Goal: Task Accomplishment & Management: Manage account settings

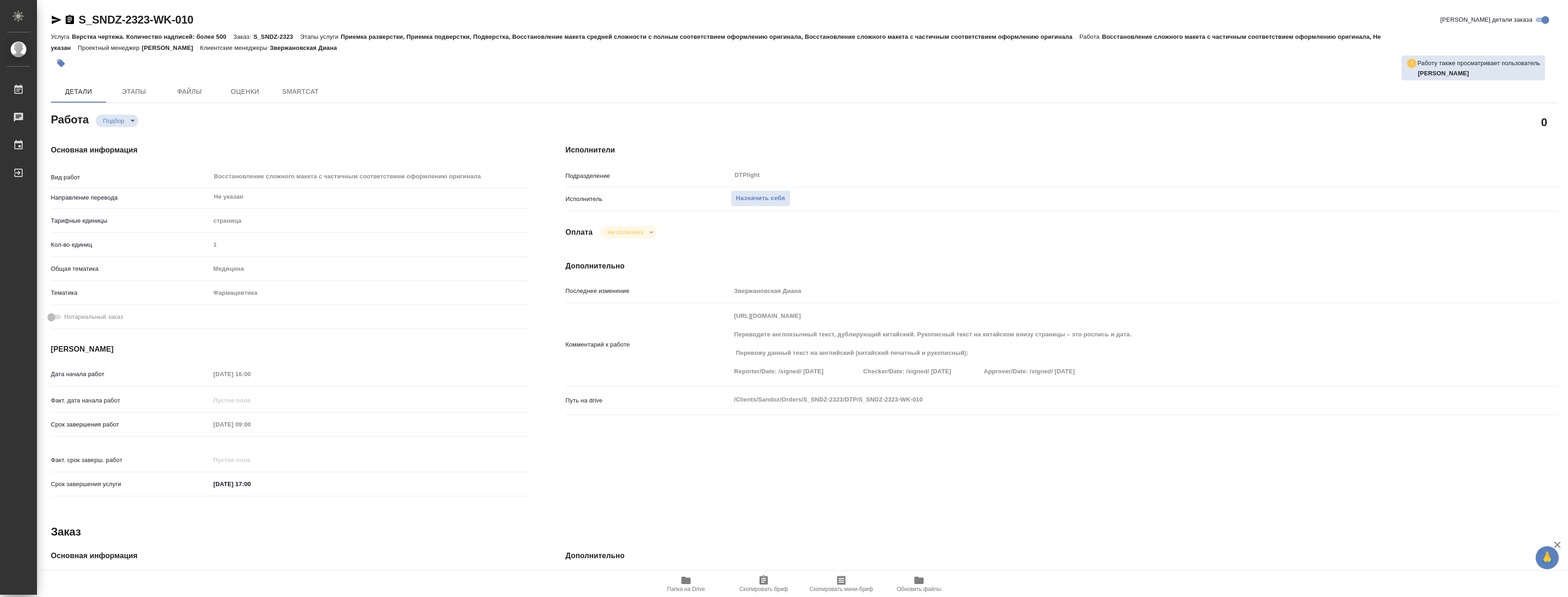
type textarea "x"
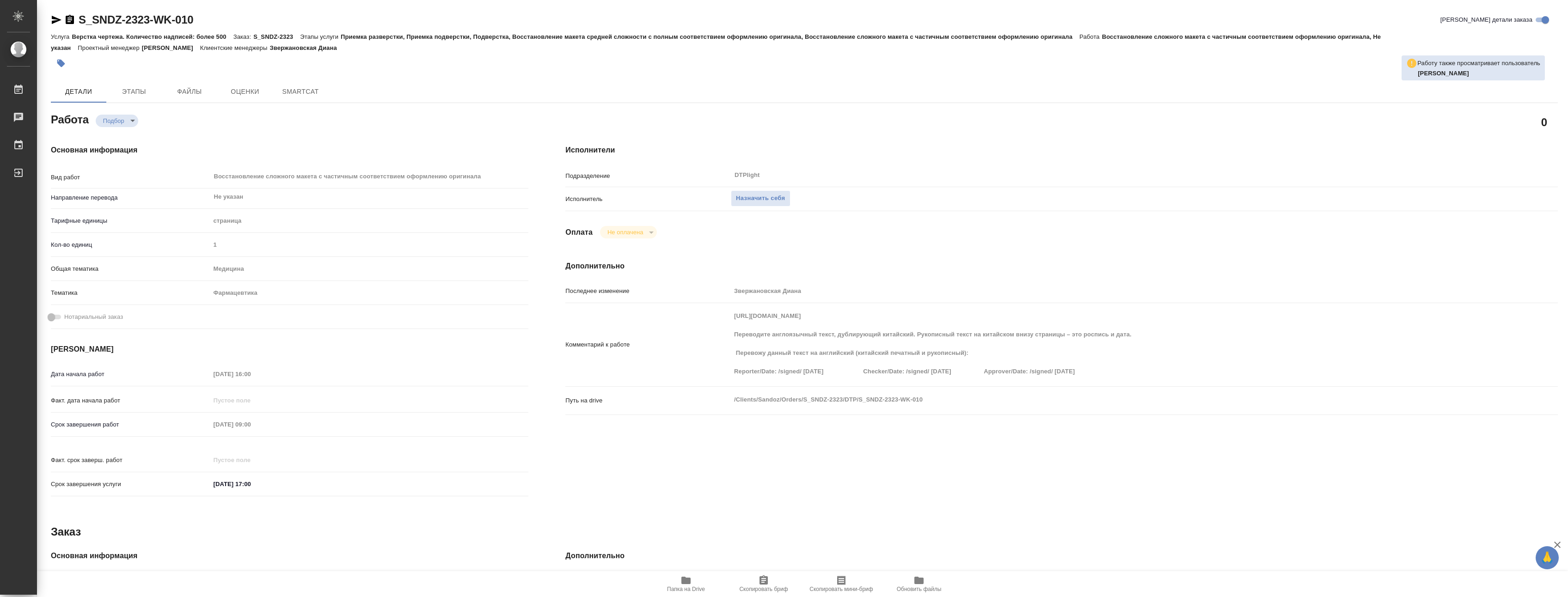
type textarea "x"
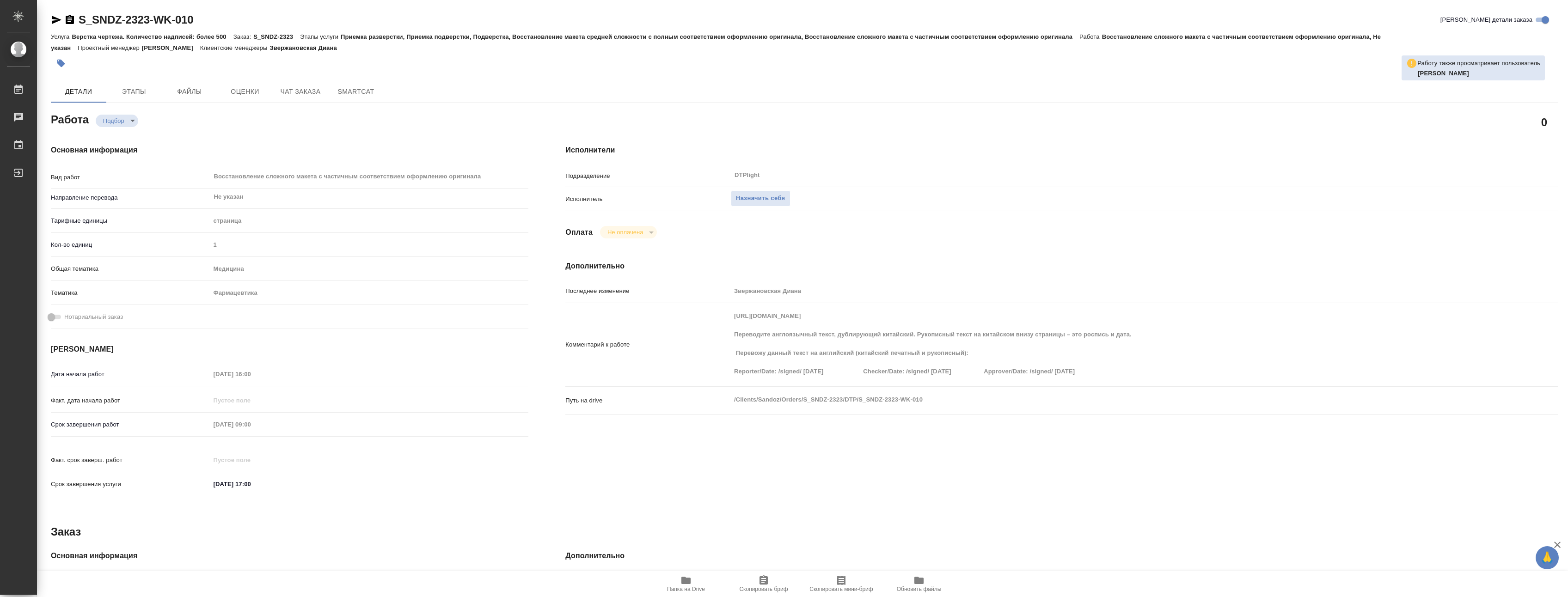
type textarea "x"
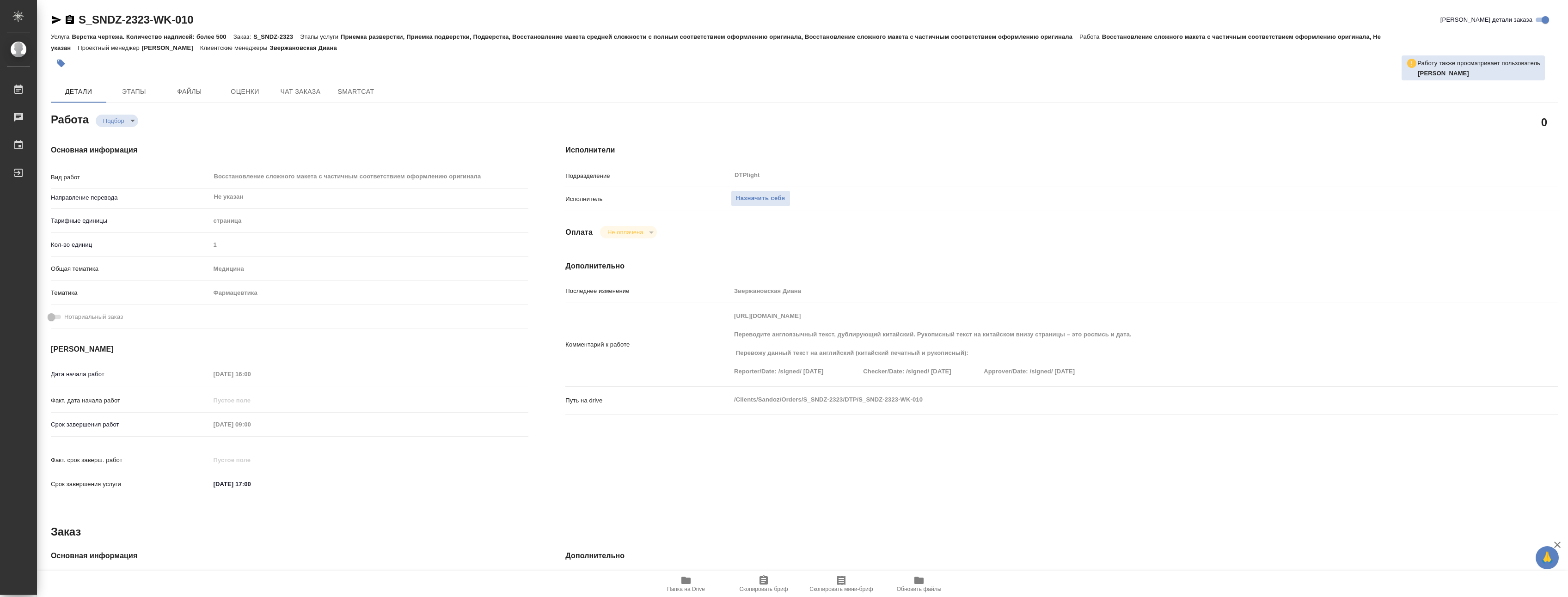
type textarea "x"
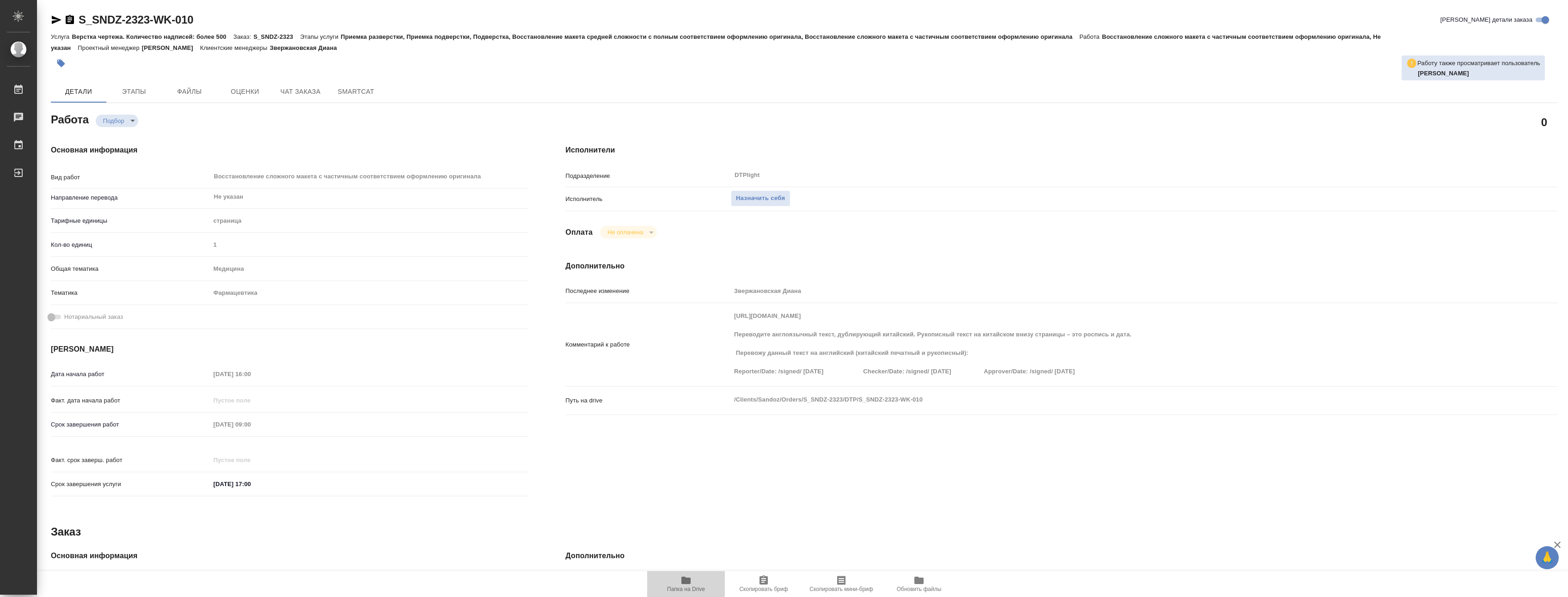
click at [687, 581] on icon "button" at bounding box center [686, 580] width 9 height 7
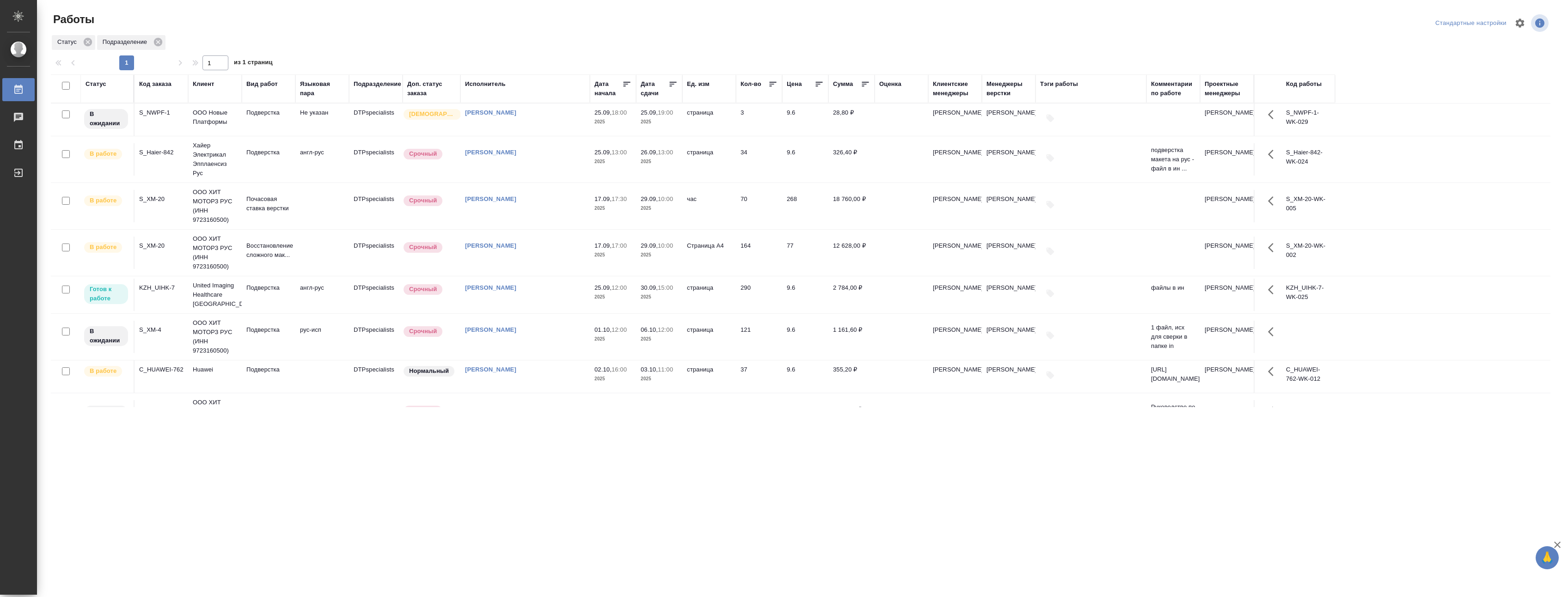
click at [341, 306] on td "англ-рус" at bounding box center [322, 294] width 54 height 32
click at [342, 306] on td "англ-рус" at bounding box center [322, 294] width 54 height 32
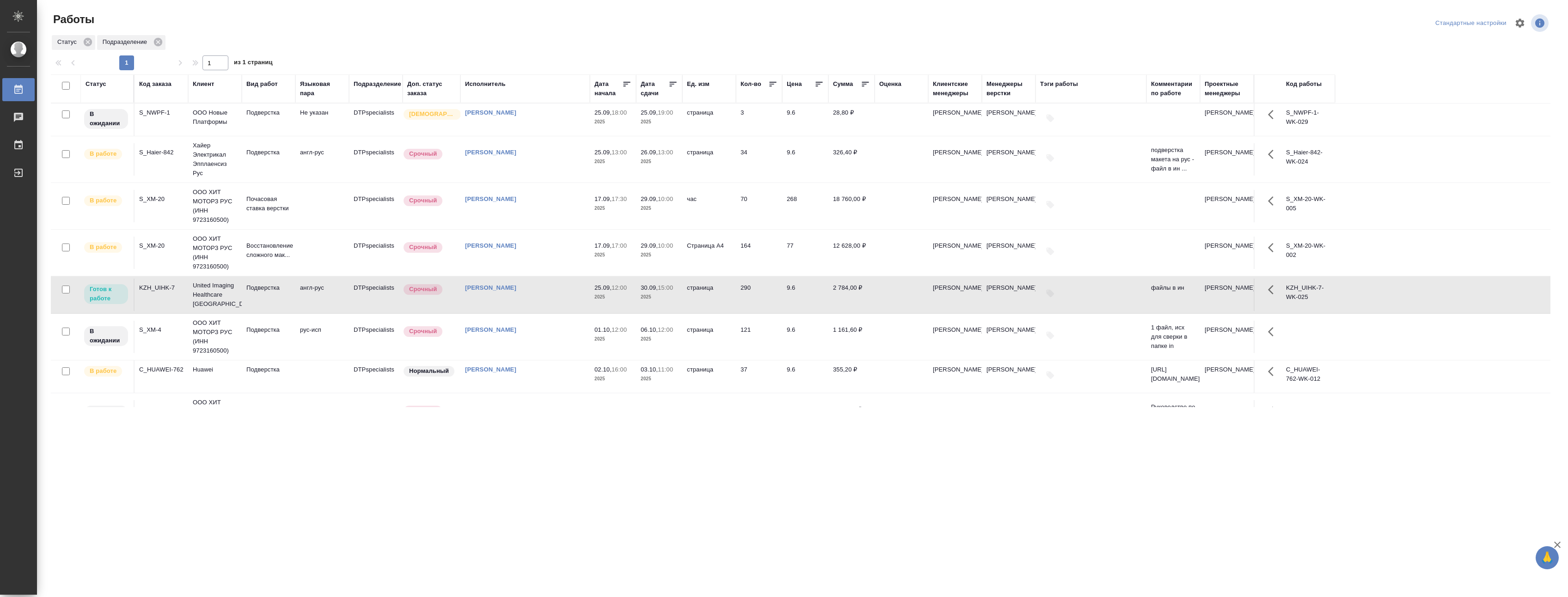
click at [414, 462] on div ".cls-1 fill:#fff; AWATERA [PERSON_NAME] 0 Чаты График Выйти Работы Стандартные …" at bounding box center [784, 298] width 1568 height 597
click at [296, 441] on div ".cls-1 fill:#fff; AWATERA [PERSON_NAME] 0 Чаты График Выйти Работы Стандартные …" at bounding box center [784, 298] width 1568 height 597
click at [307, 120] on td "Не указан" at bounding box center [322, 120] width 54 height 32
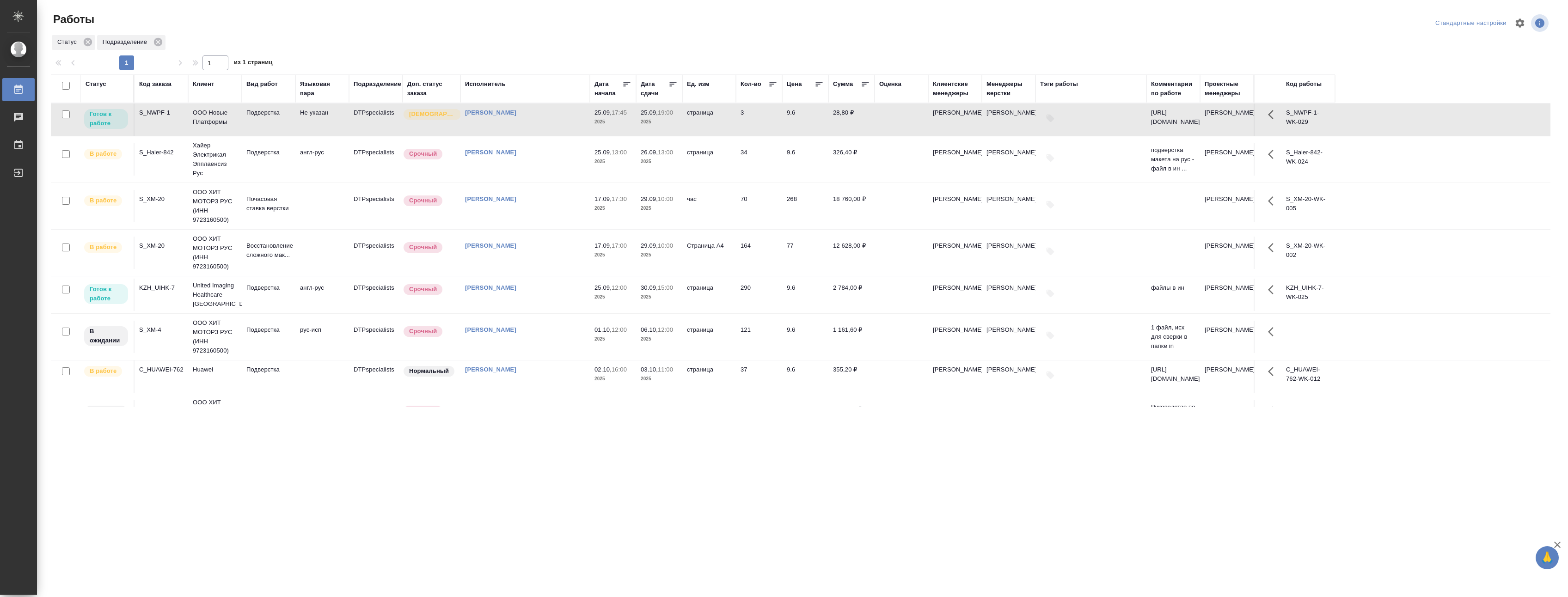
click at [307, 120] on td "Не указан" at bounding box center [322, 120] width 54 height 32
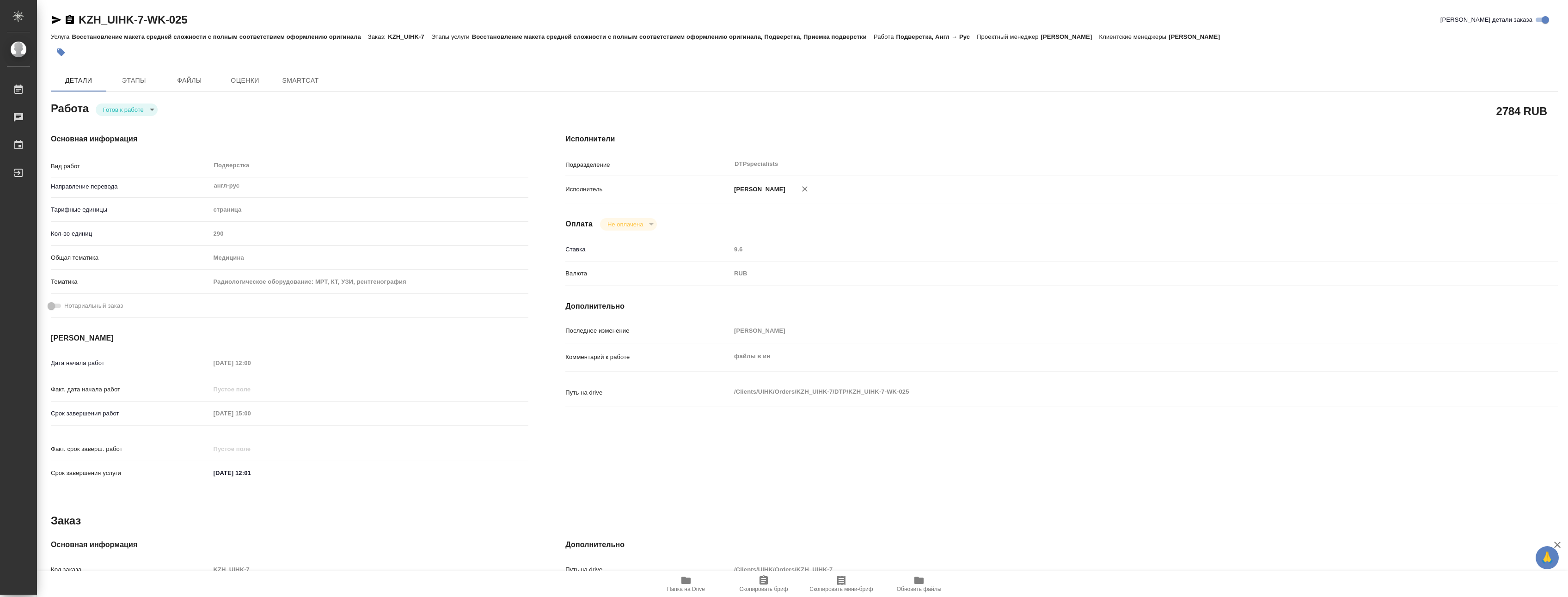
type textarea "x"
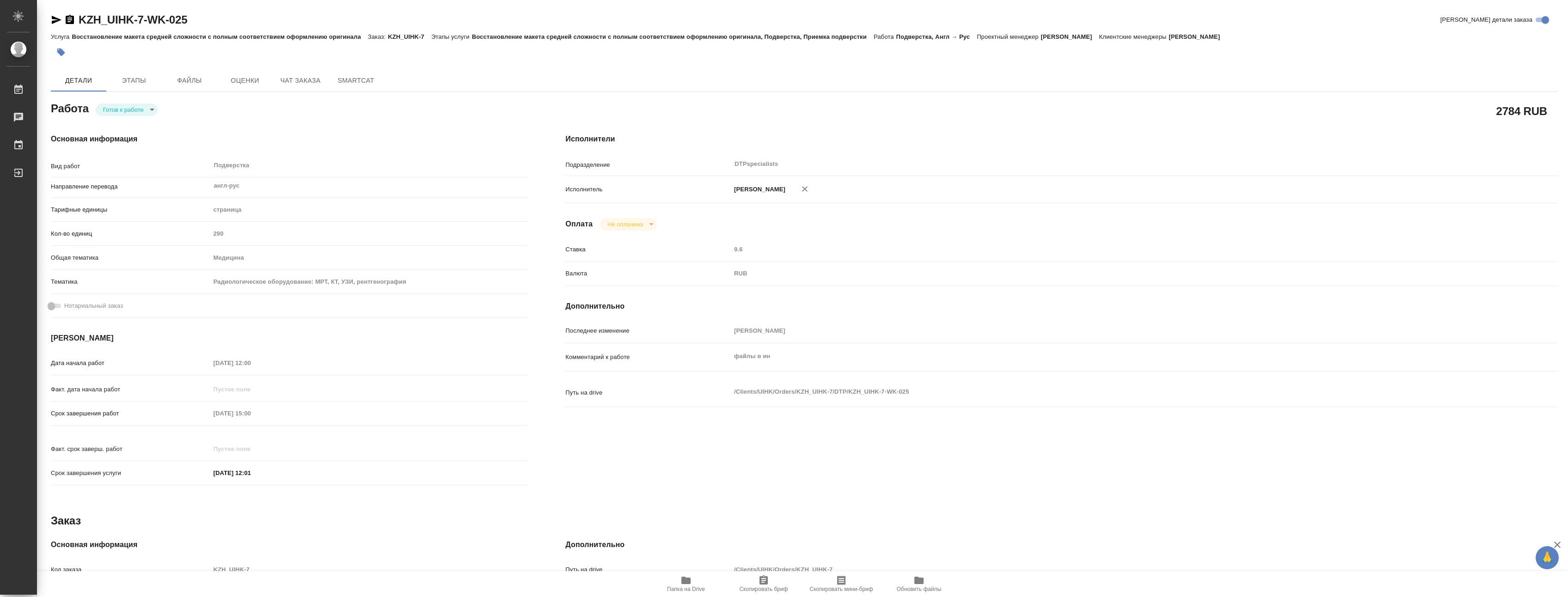
type textarea "x"
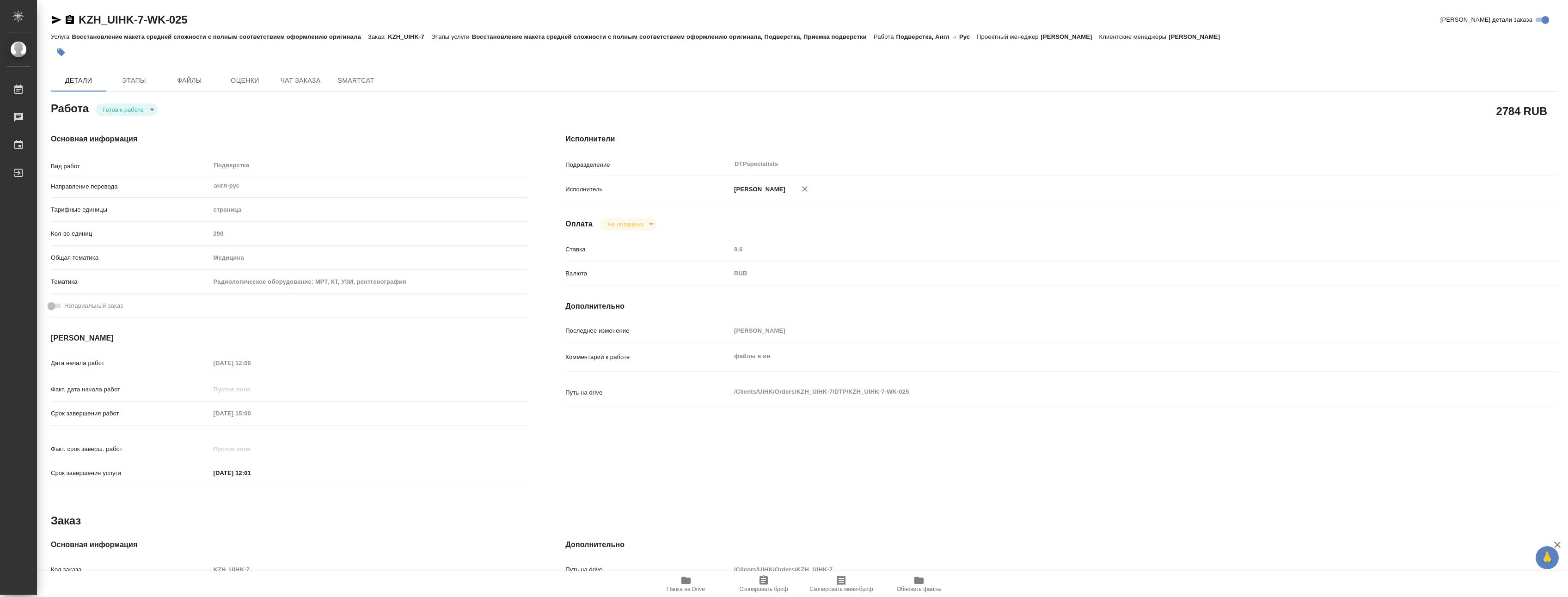
type textarea "x"
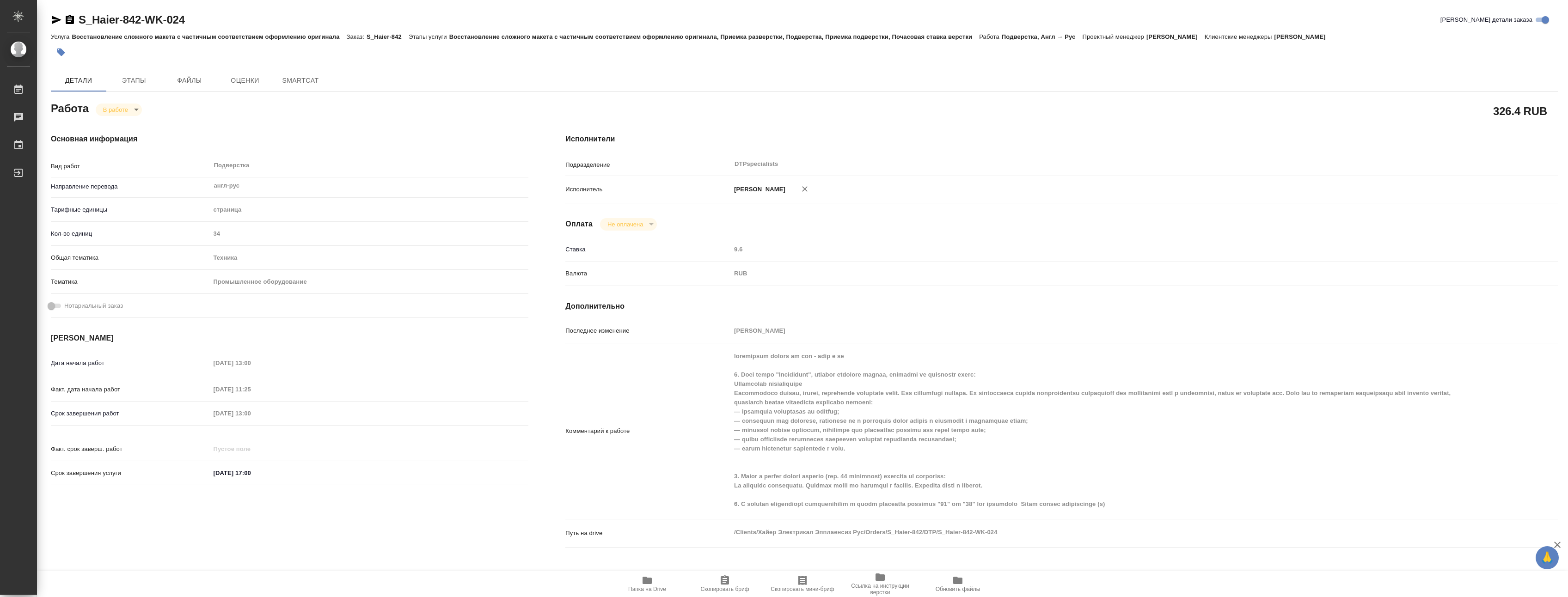
type textarea "x"
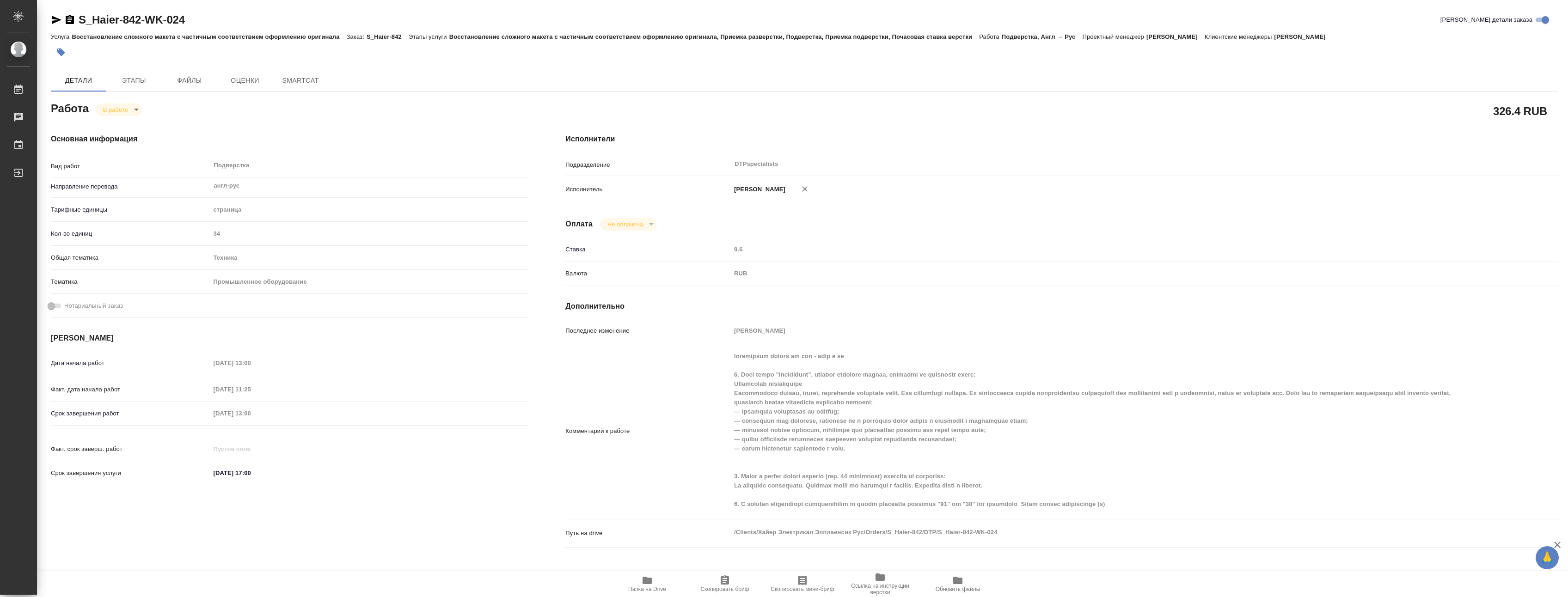
type textarea "x"
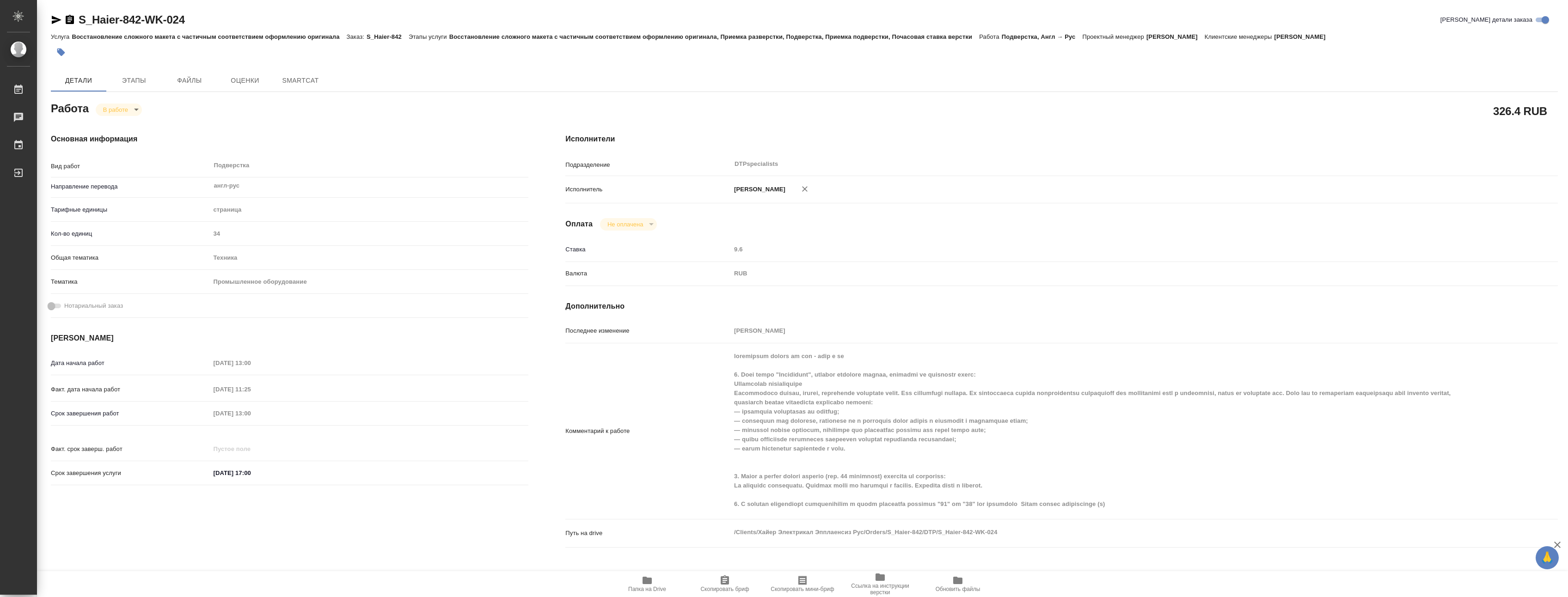
type textarea "x"
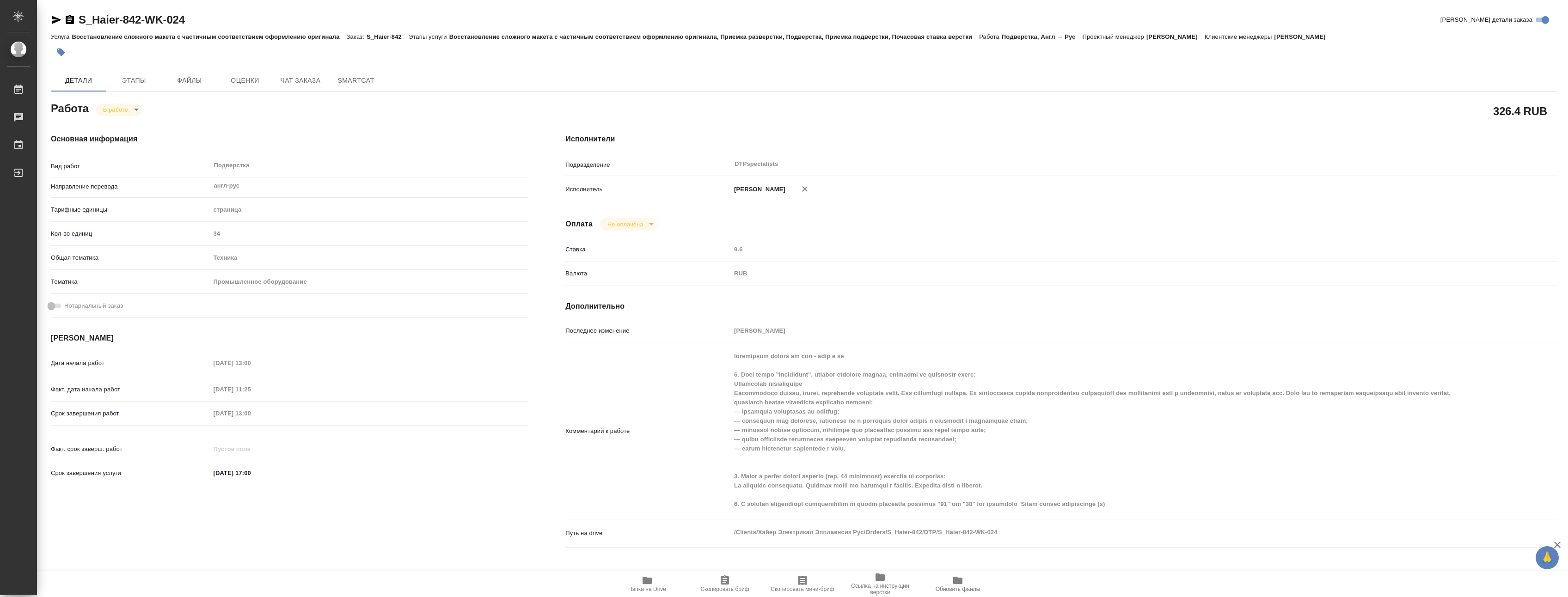
type textarea "x"
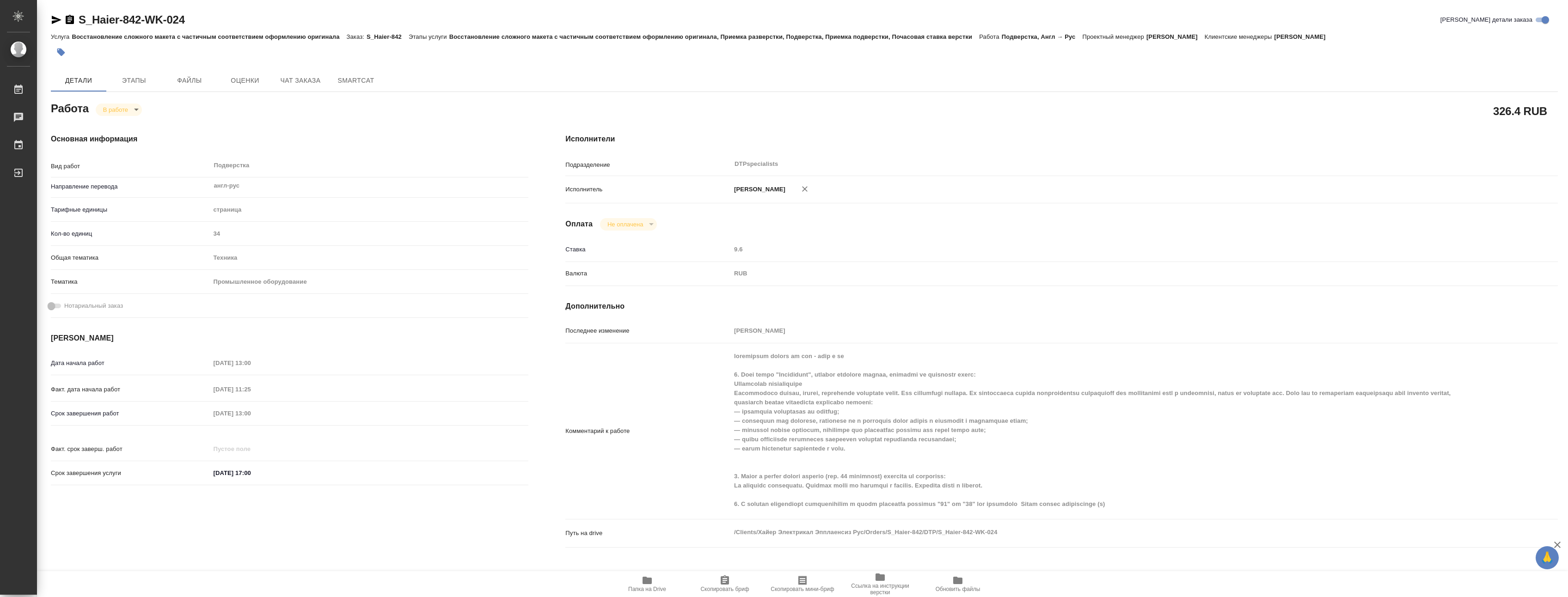
type textarea "x"
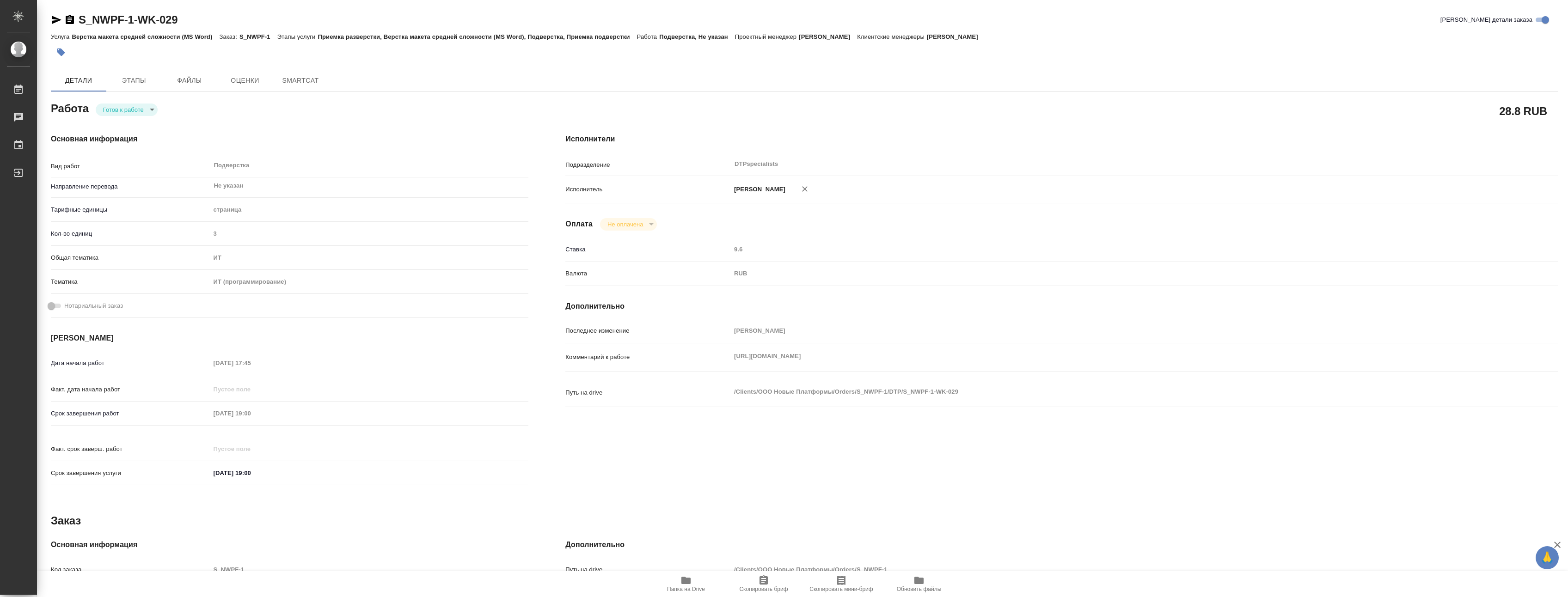
type textarea "x"
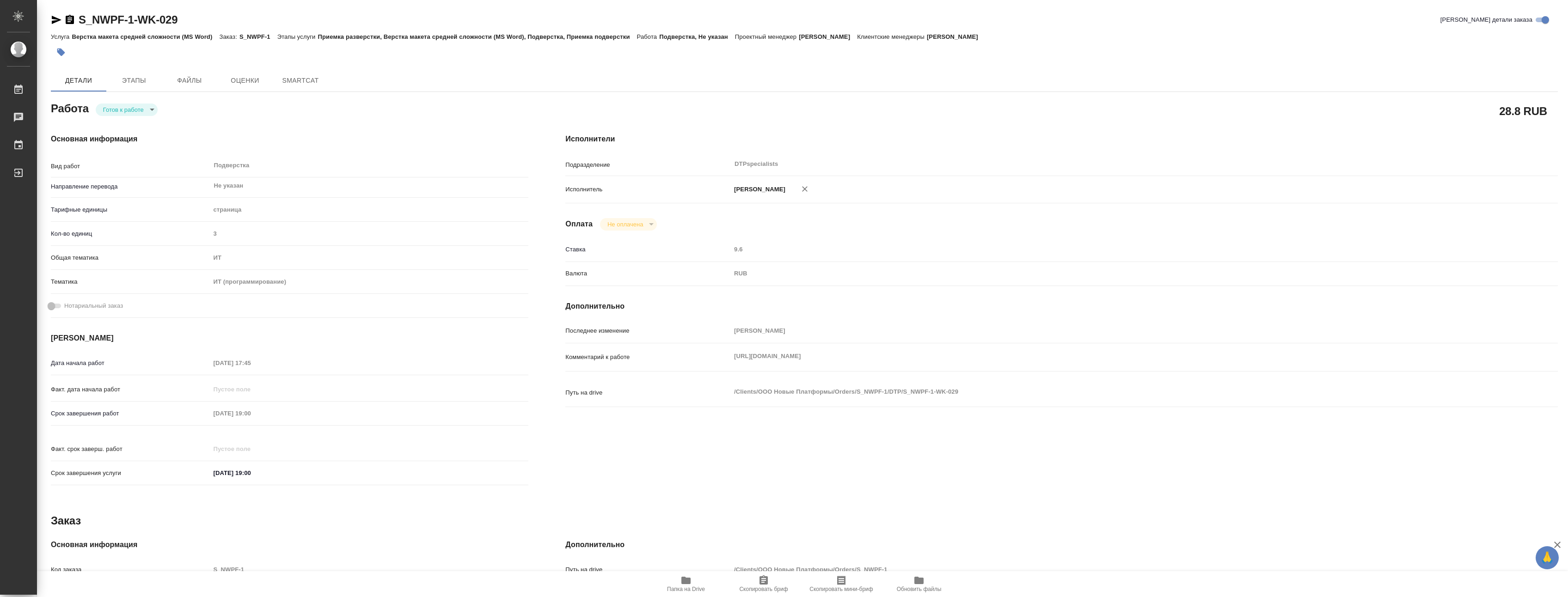
type textarea "x"
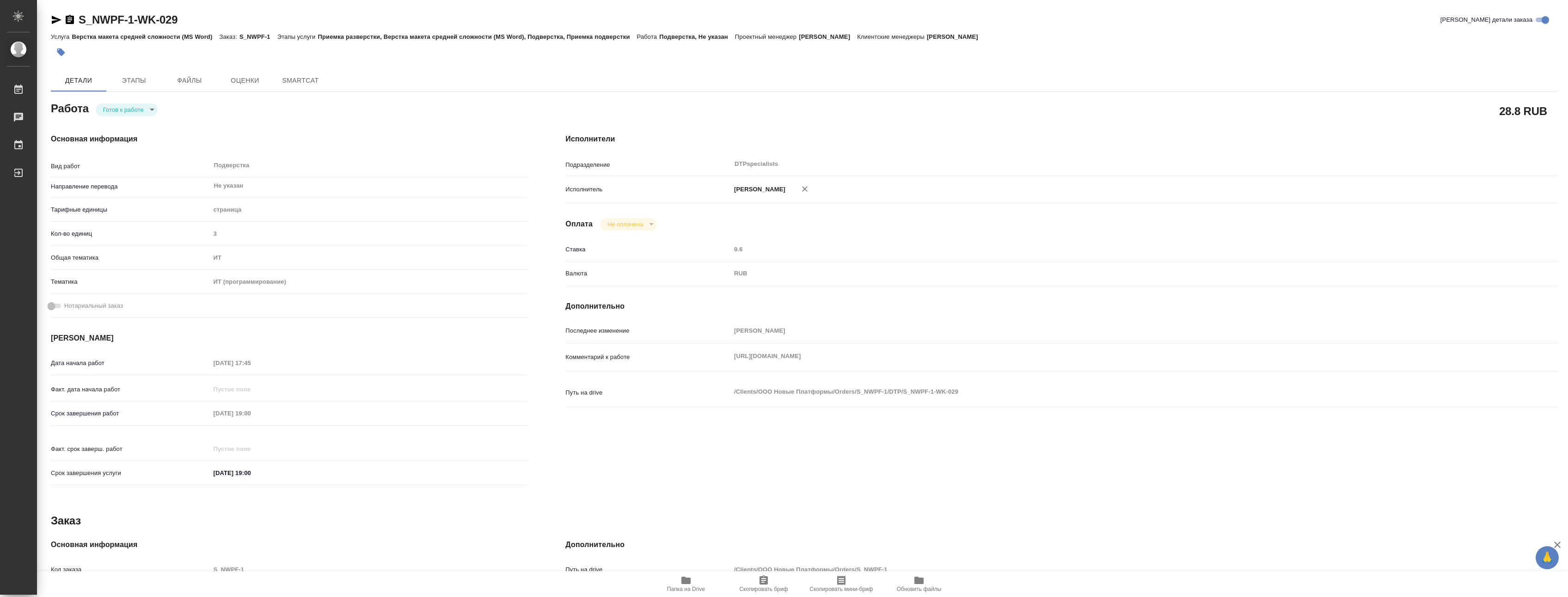
type textarea "x"
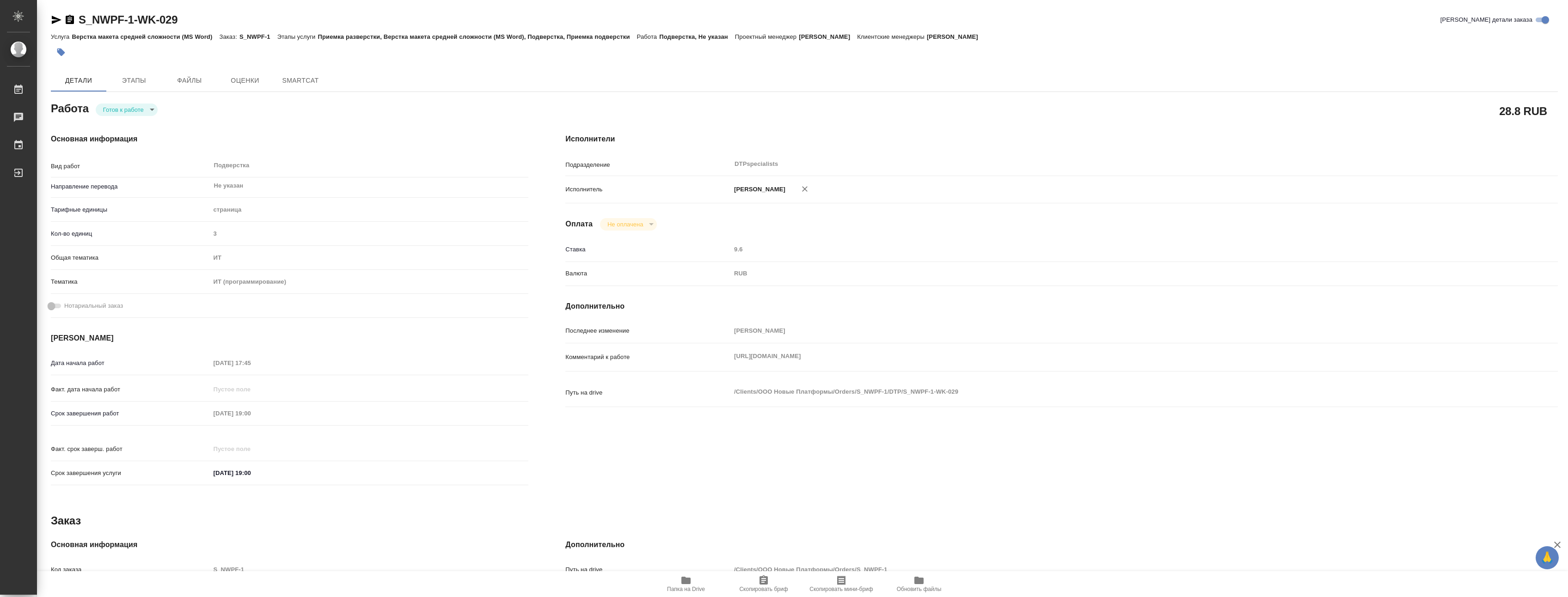
type textarea "x"
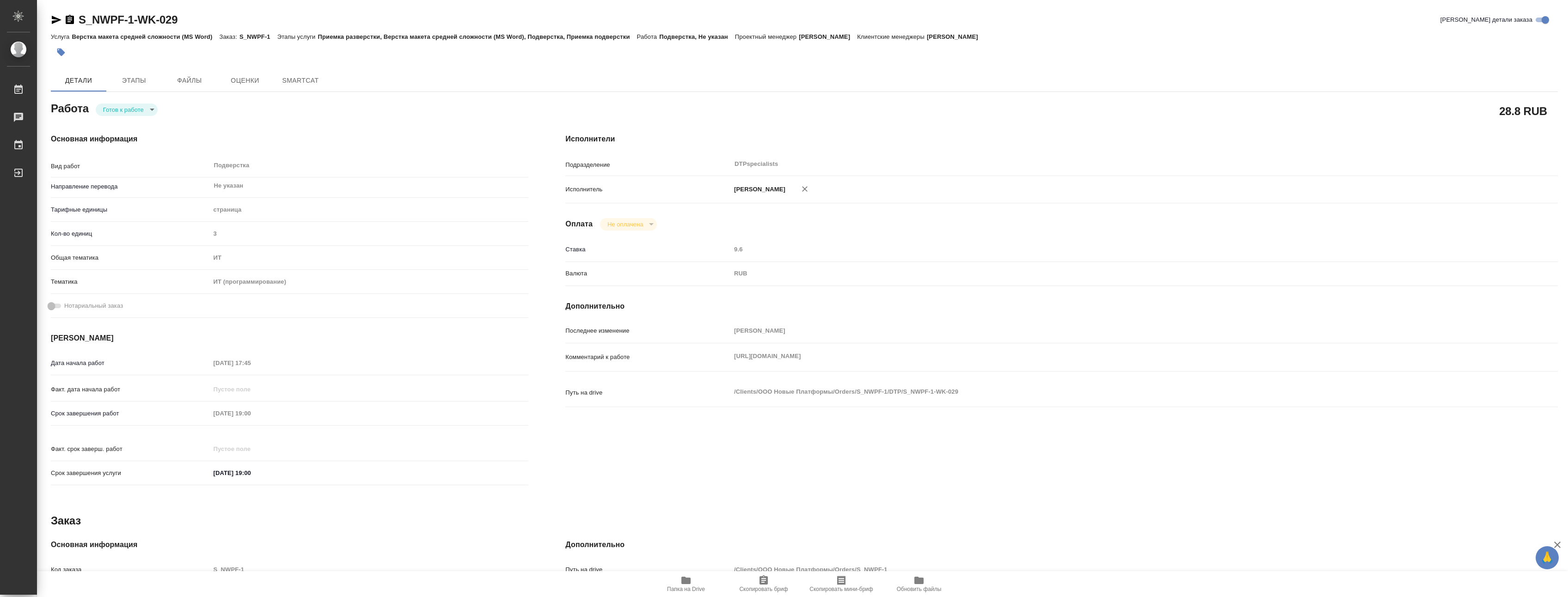
type textarea "x"
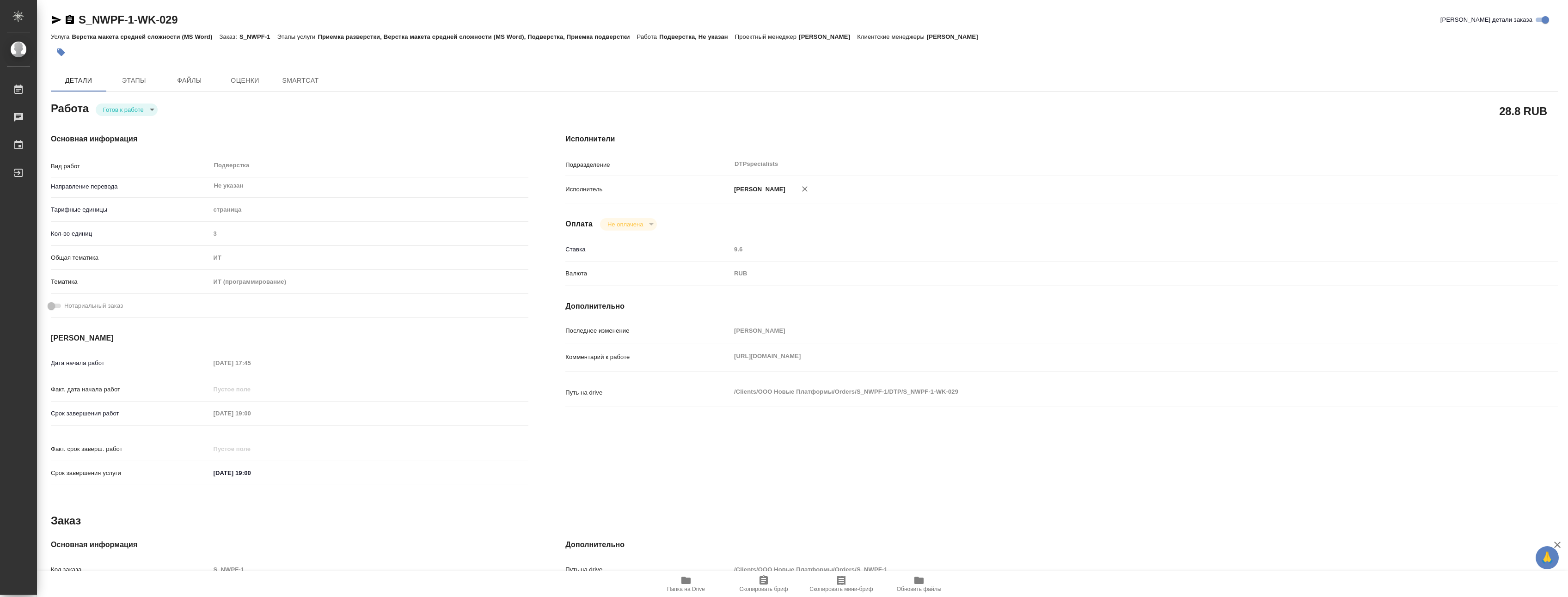
click at [137, 109] on body "🙏 .cls-1 fill:#fff; AWATERA Yakovlev Sergey Работы Чаты График Выйти S_NWPF-1-W…" at bounding box center [784, 298] width 1568 height 597
click at [134, 109] on button "В работе" at bounding box center [119, 109] width 31 height 10
type textarea "x"
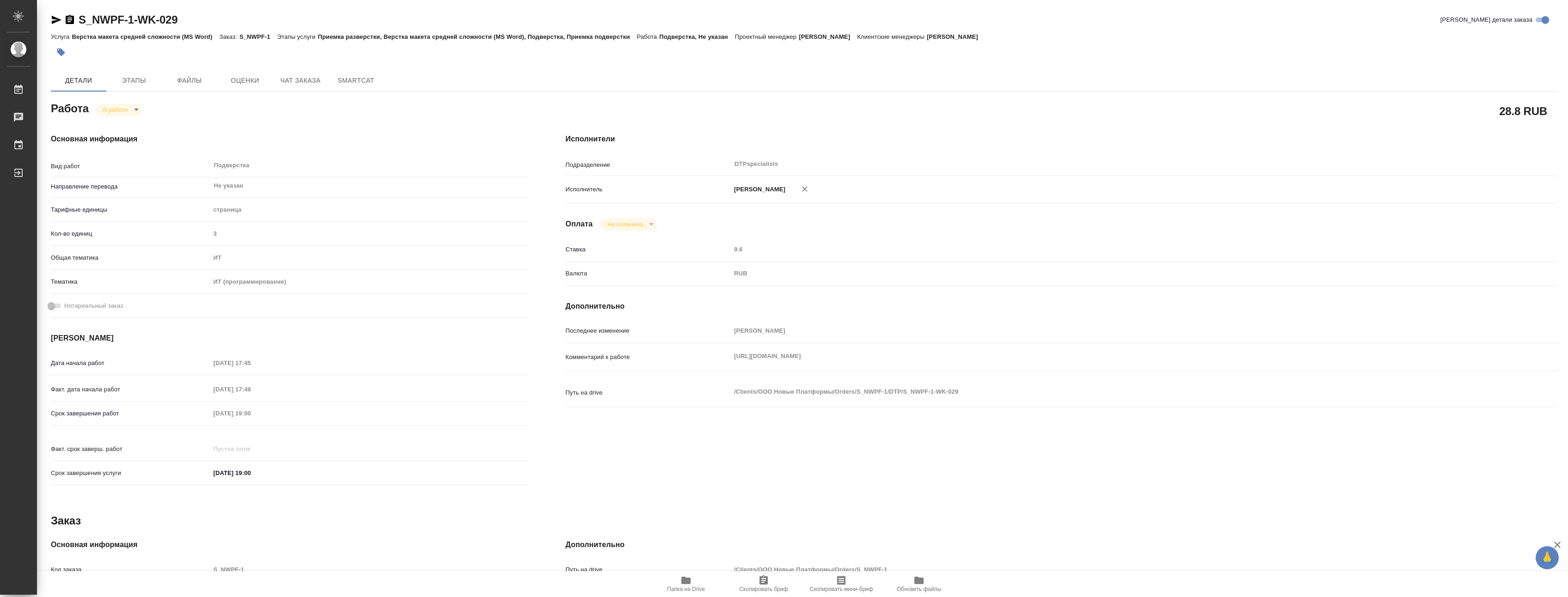
type textarea "x"
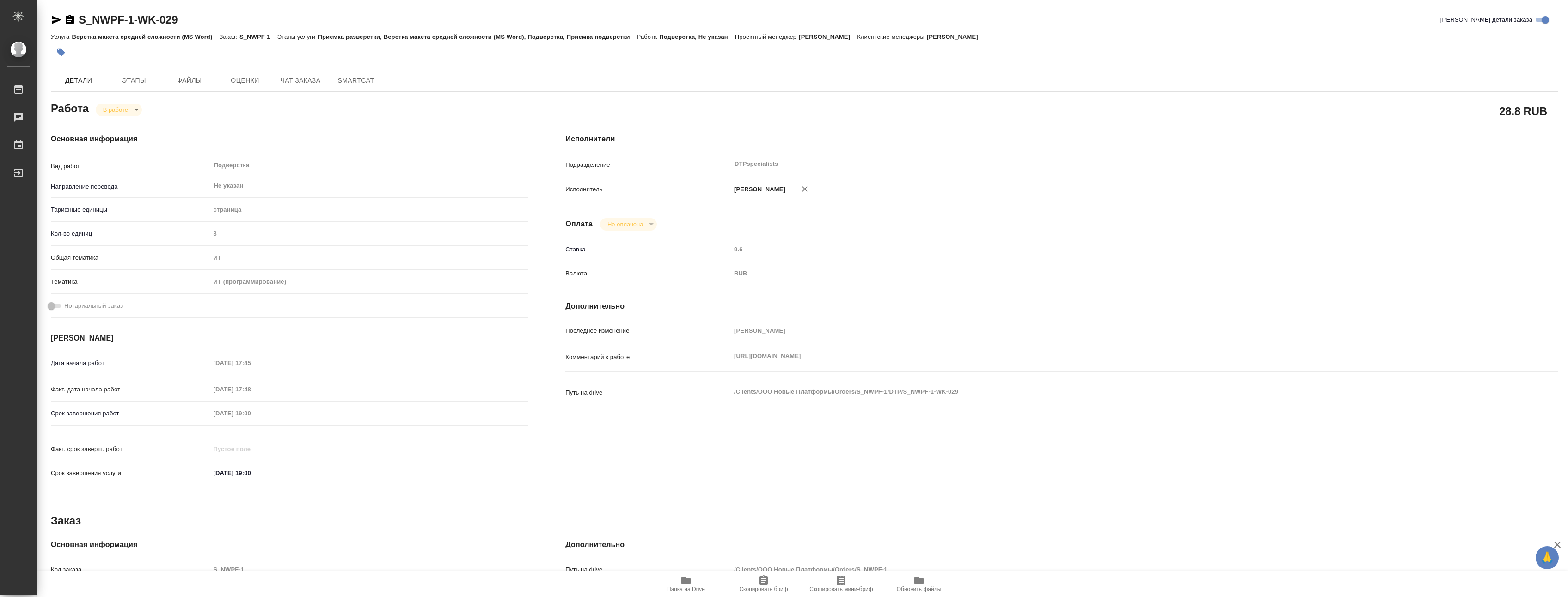
type textarea "x"
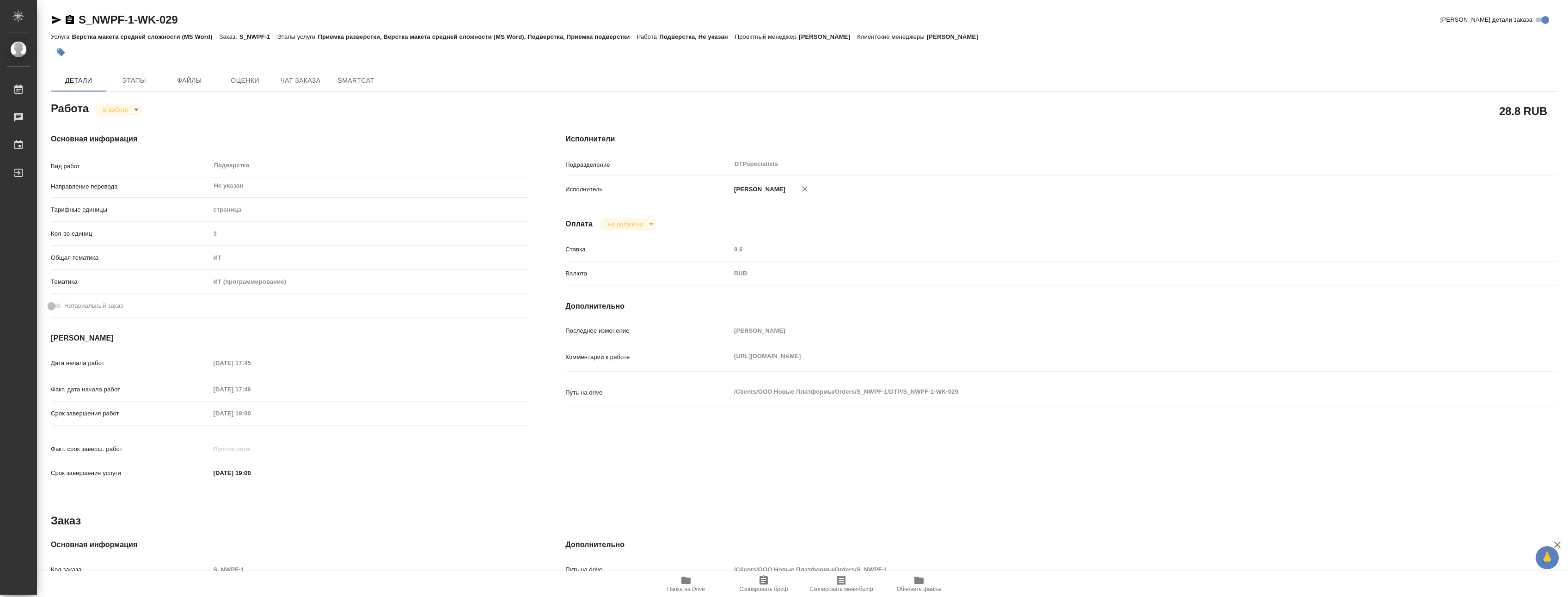
type textarea "x"
click at [322, 152] on div "Основная информация Вид работ Подверстка x ​ Направление перевода Не указан ​ Т…" at bounding box center [290, 312] width 478 height 357
click at [361, 121] on div "Основная информация Вид работ Подверстка x ​ Направление перевода Не указан ​ Т…" at bounding box center [290, 311] width 515 height 394
click at [416, 147] on div "Основная информация Вид работ Подверстка x ​ Направление перевода Не указан ​ Т…" at bounding box center [290, 312] width 478 height 357
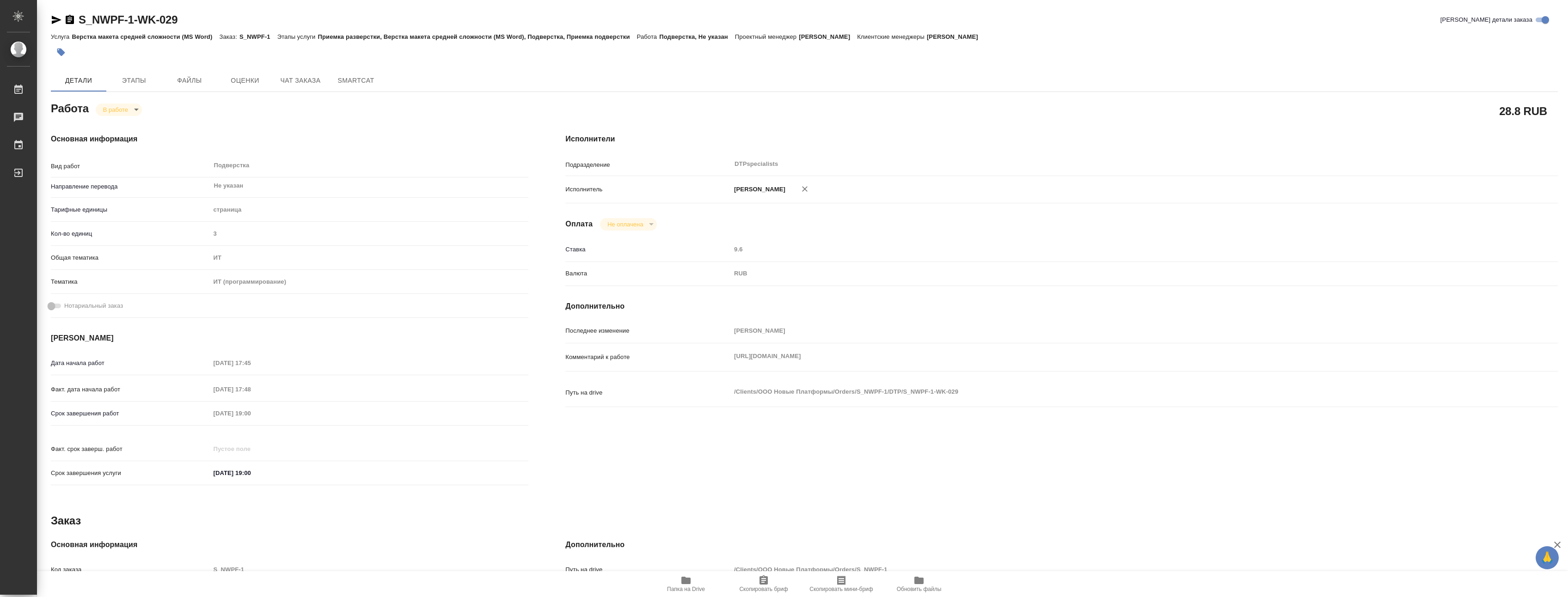
click at [707, 484] on div "Работа В работе inProgress 28.8 RUB Основная информация Вид работ Подверстка x …" at bounding box center [804, 430] width 1507 height 663
type textarea "x"
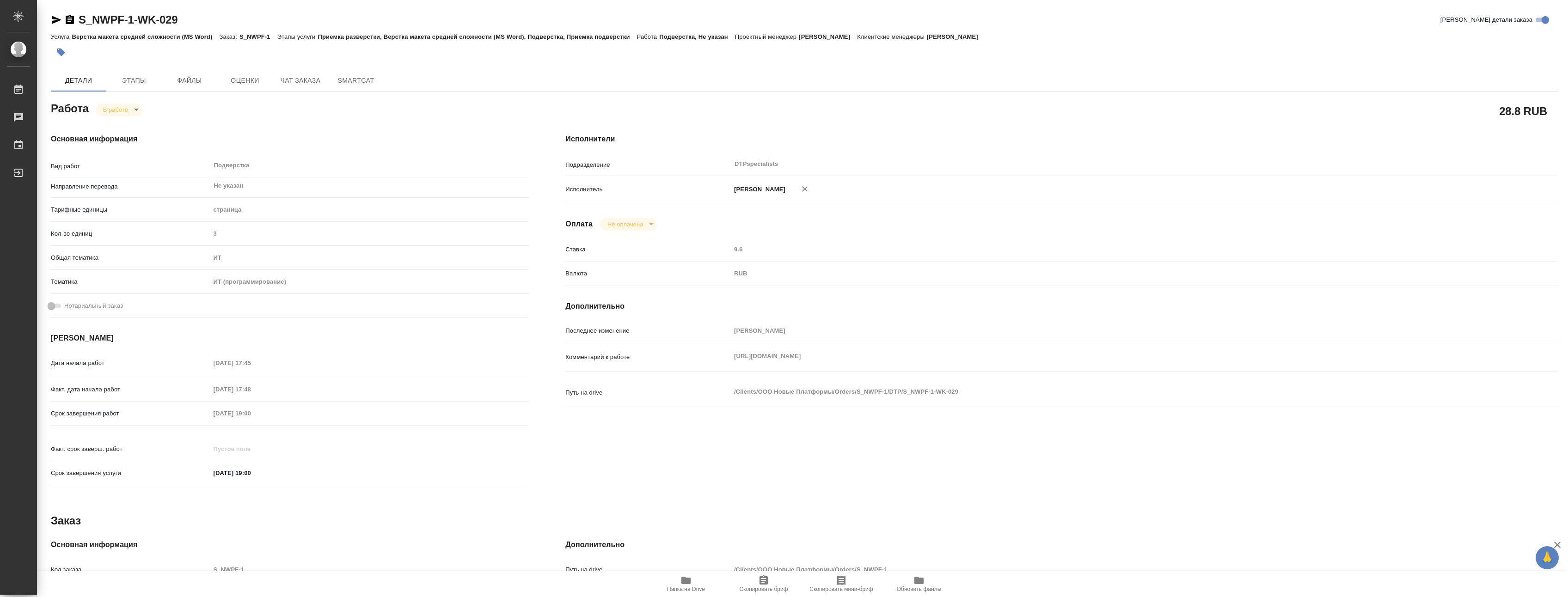
type textarea "x"
drag, startPoint x: 368, startPoint y: 135, endPoint x: 379, endPoint y: 170, distance: 36.7
click at [368, 135] on h4 "Основная информация" at bounding box center [290, 139] width 478 height 11
click at [693, 584] on span "Папка на Drive" at bounding box center [686, 583] width 67 height 17
click at [117, 107] on body "🙏 .cls-1 fill:#fff; AWATERA Yakovlev Sergey Работы 0 Чаты График Выйти S_NWPF-1…" at bounding box center [784, 298] width 1568 height 597
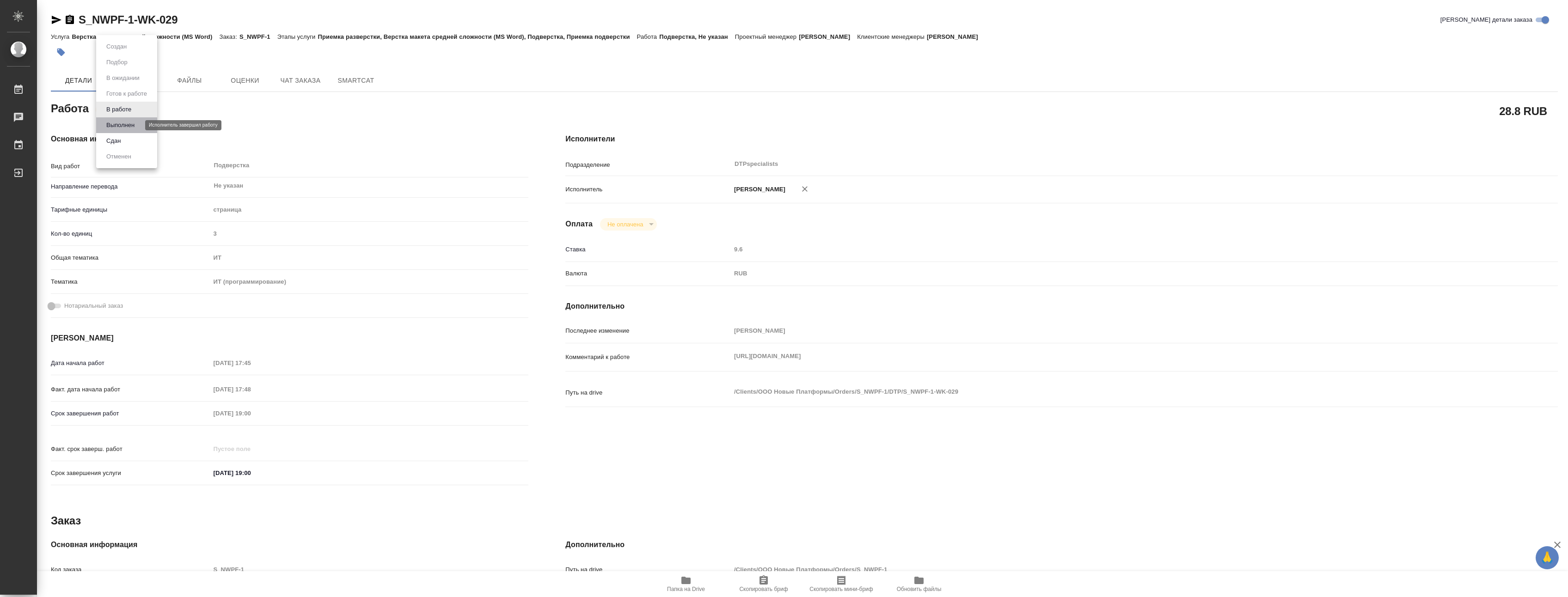
click at [119, 121] on button "Выполнен" at bounding box center [120, 125] width 34 height 10
type textarea "x"
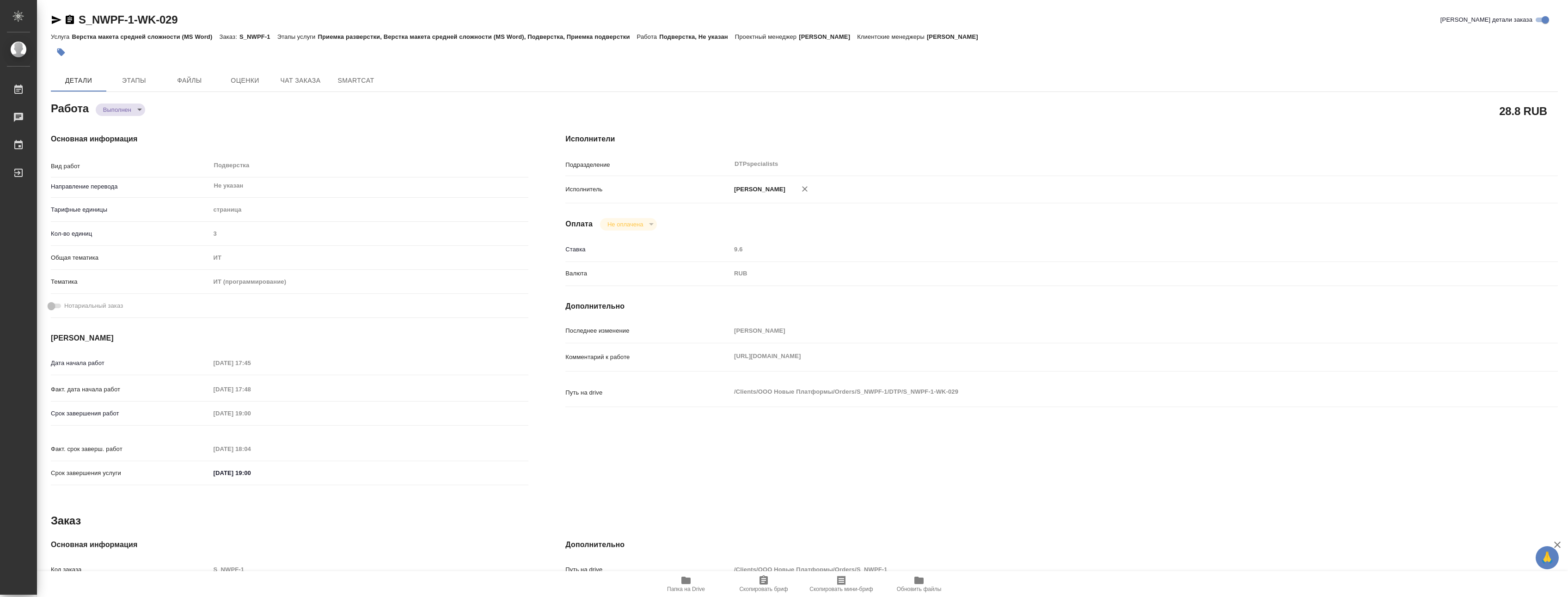
type textarea "x"
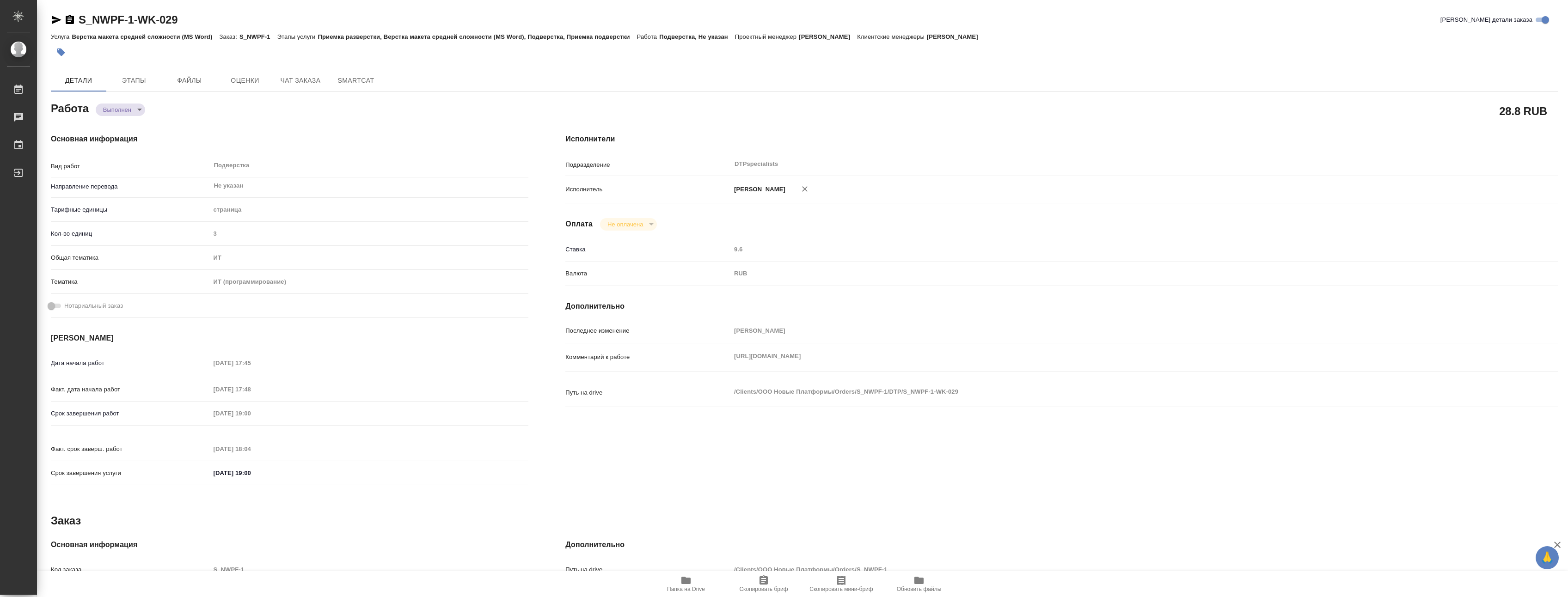
type textarea "x"
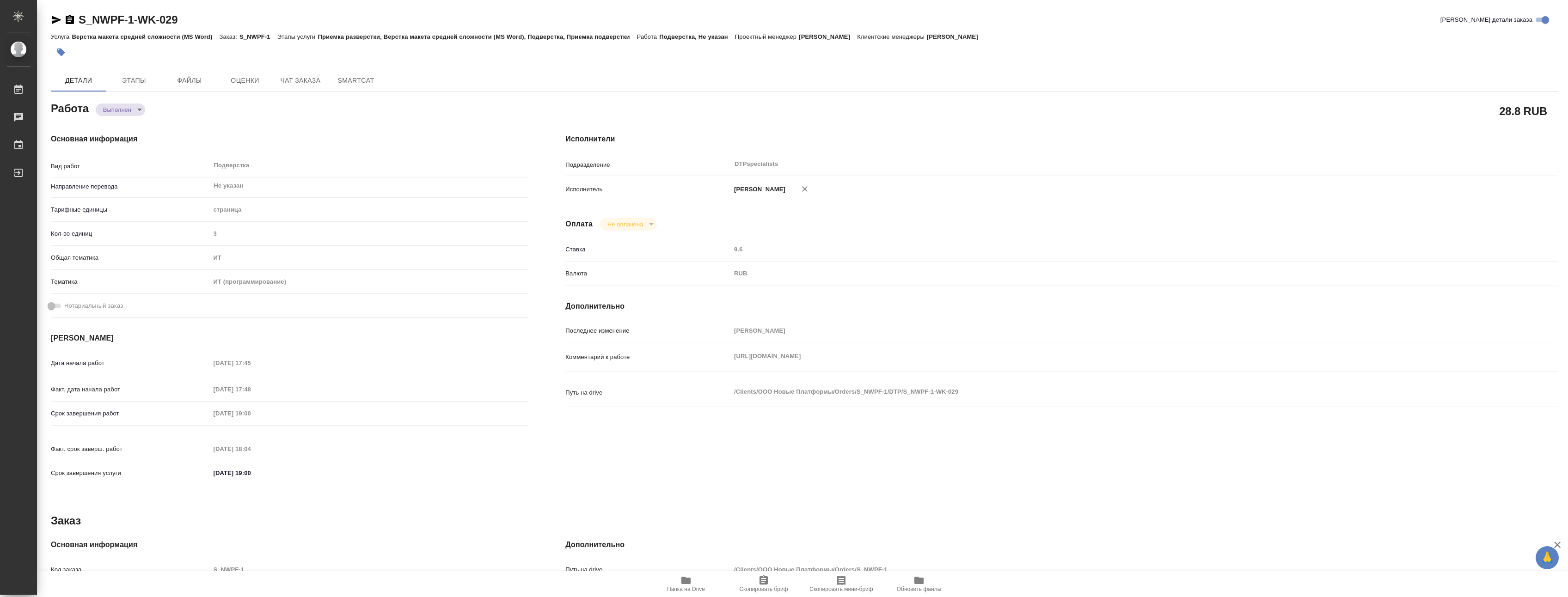
type textarea "x"
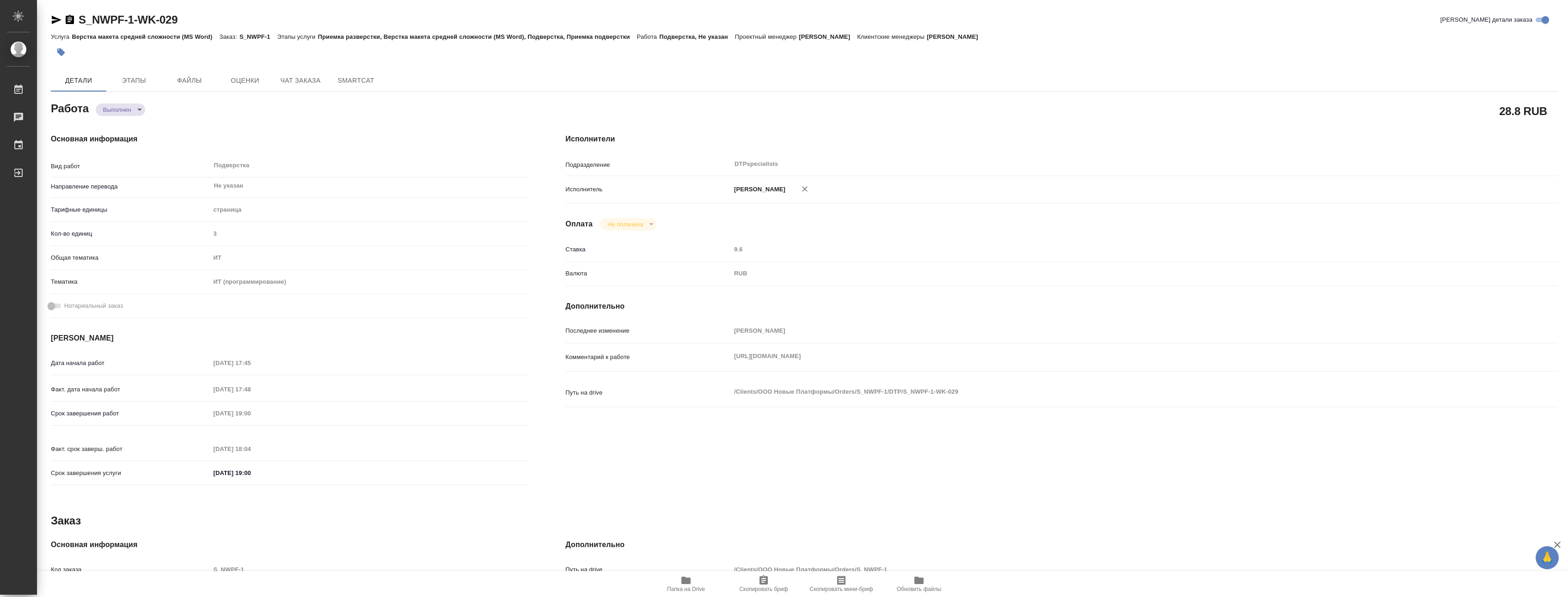
type textarea "x"
